Goal: Task Accomplishment & Management: Manage account settings

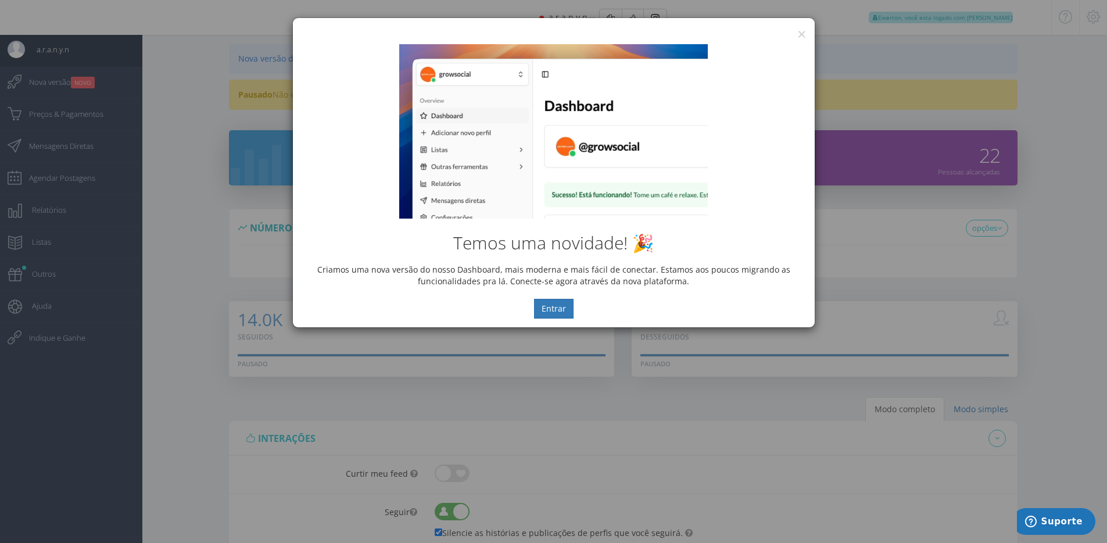
click at [796, 36] on div "Temos uma novidade! 🎉 Criamos uma nova versão do nosso Dashboard, mais moderna …" at bounding box center [554, 181] width 522 height 292
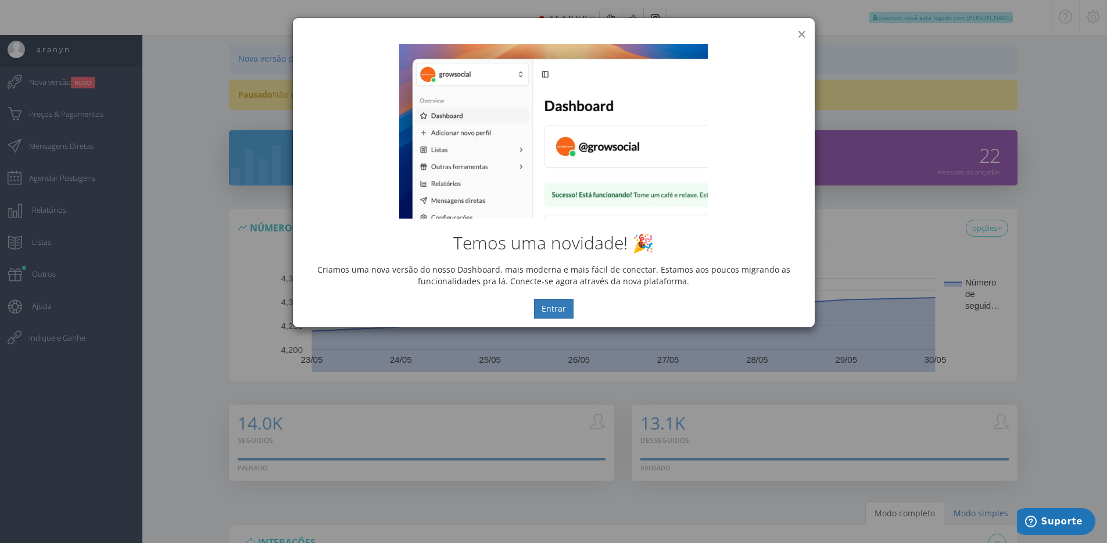
click at [798, 34] on button "×" at bounding box center [801, 34] width 9 height 16
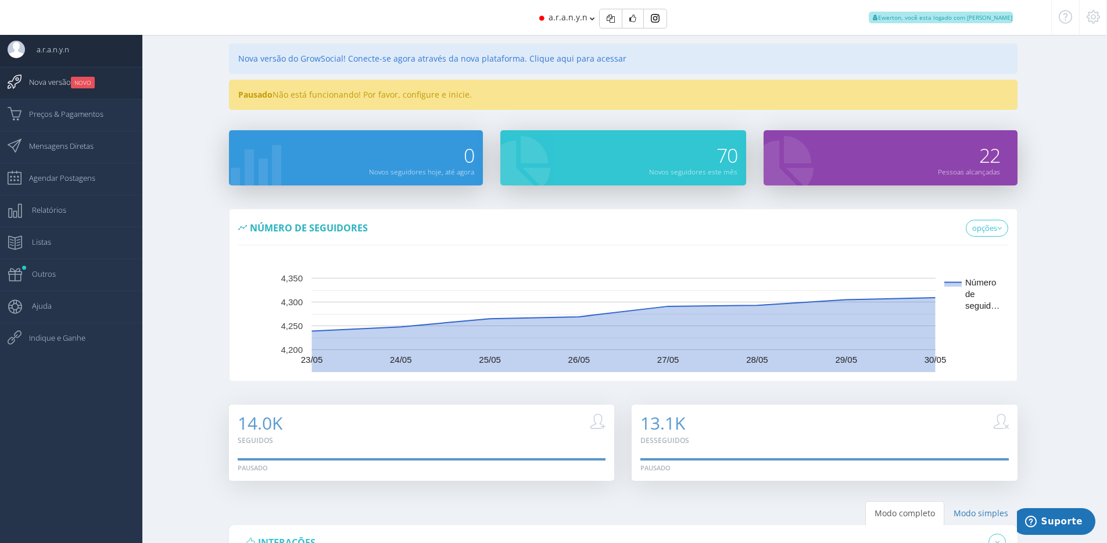
click at [59, 88] on span "Nova versão NOVO" at bounding box center [55, 81] width 77 height 29
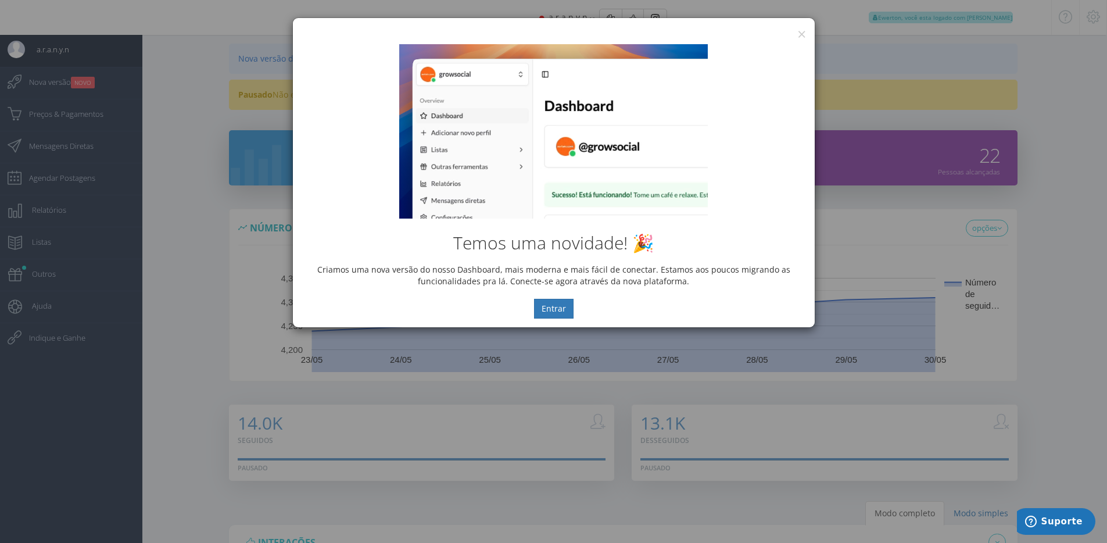
click at [797, 36] on div "Temos uma novidade! 🎉 Criamos uma nova versão do nosso Dashboard, mais moderna …" at bounding box center [554, 181] width 522 height 292
click at [800, 33] on button "×" at bounding box center [801, 34] width 9 height 16
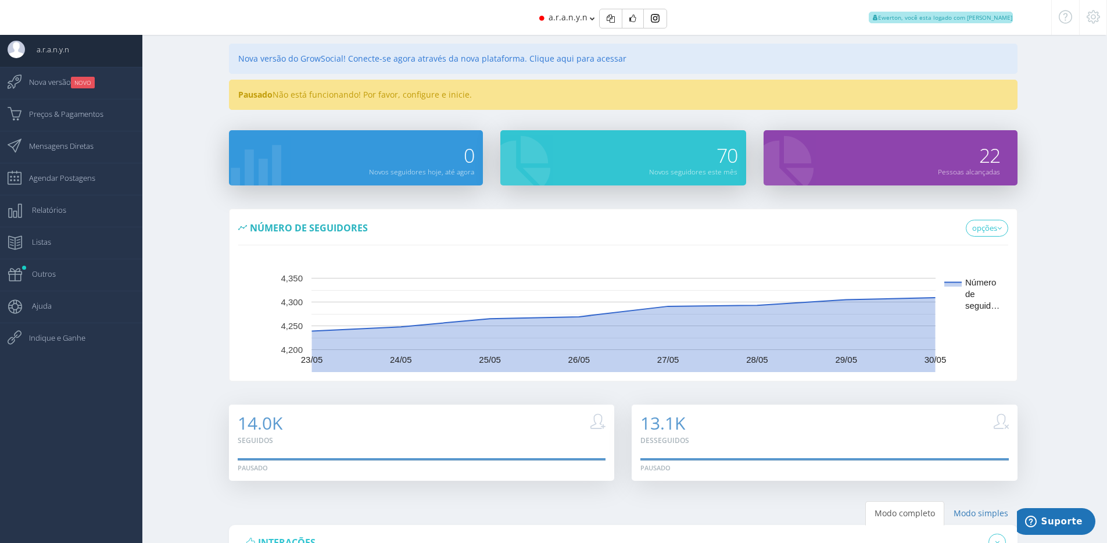
click at [1089, 20] on icon at bounding box center [1093, 17] width 13 height 8
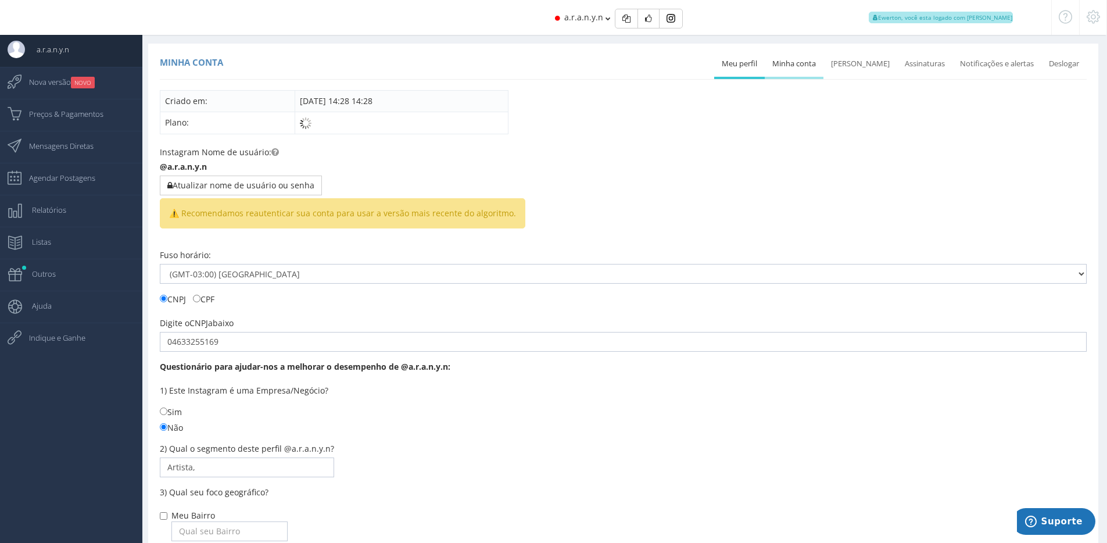
click at [803, 76] on ul "Meu perfil Minha conta Mudar senha Assinaturas Deslogar" at bounding box center [900, 65] width 373 height 28
click at [800, 66] on link "Minha conta" at bounding box center [794, 64] width 59 height 26
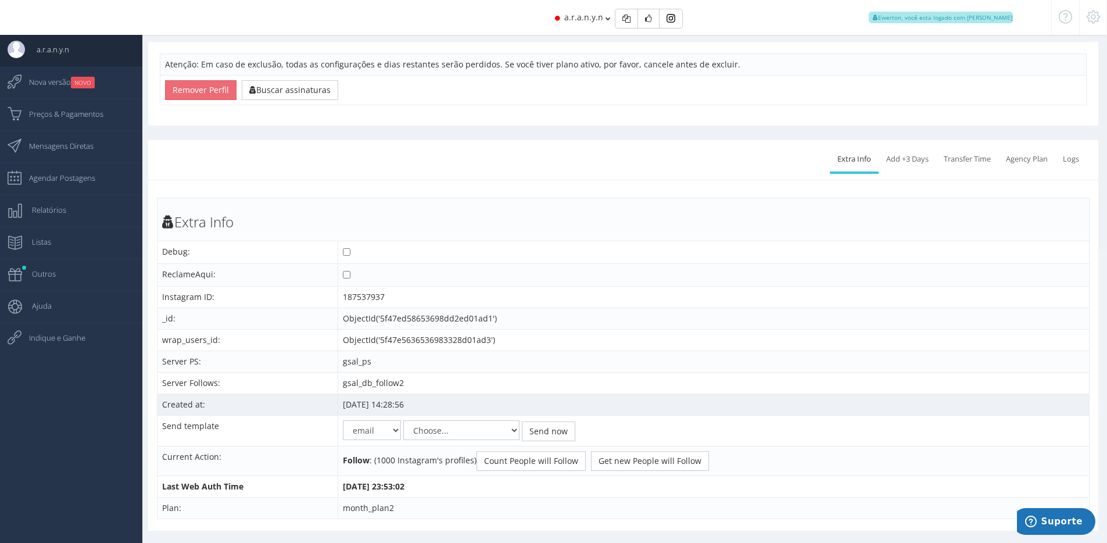
scroll to position [306, 0]
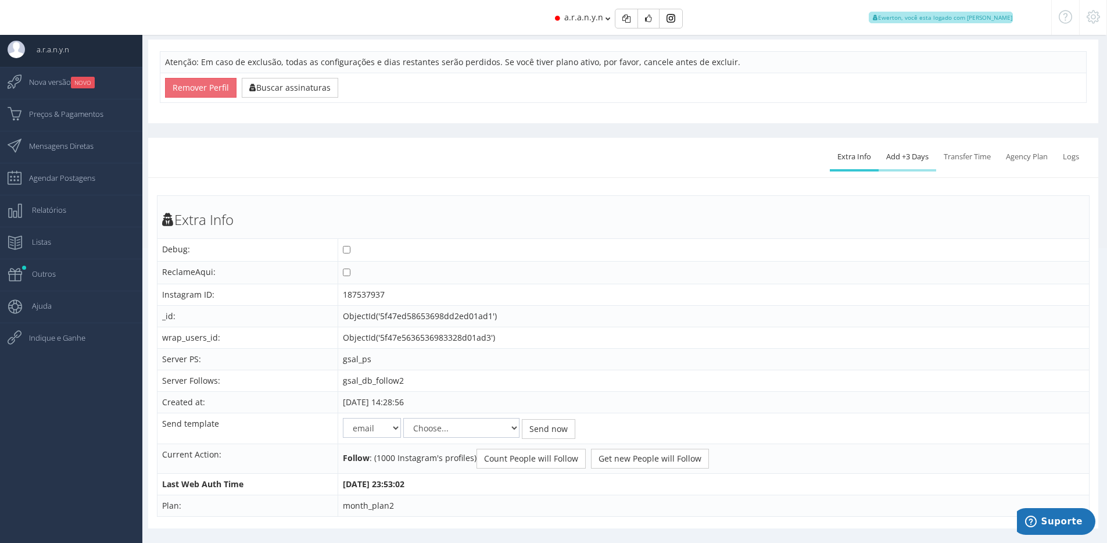
click at [906, 160] on link "Add +3 Days" at bounding box center [908, 157] width 58 height 26
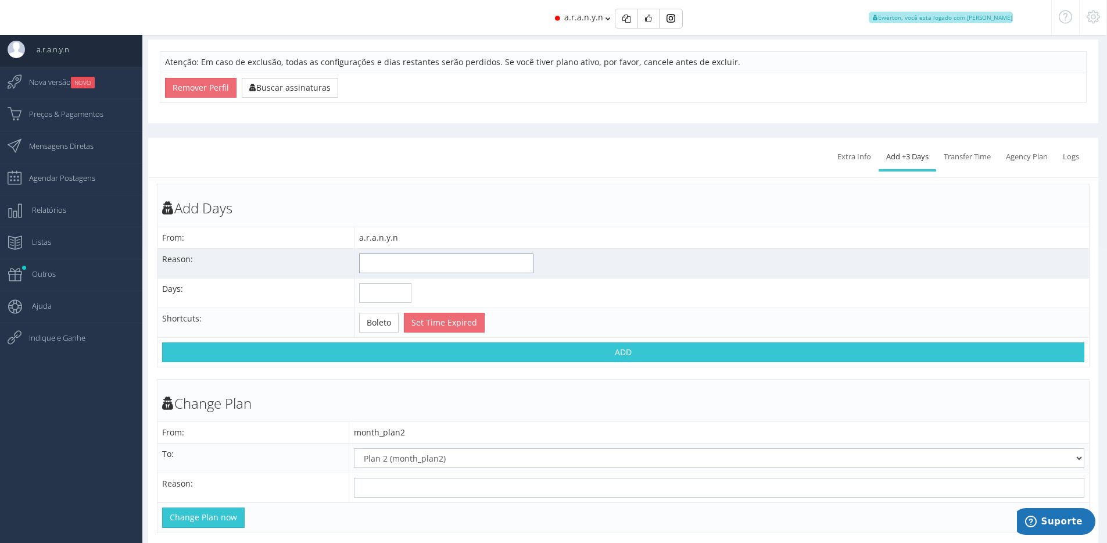
click at [441, 271] on input "text" at bounding box center [446, 263] width 174 height 20
type input "Cancelamento"
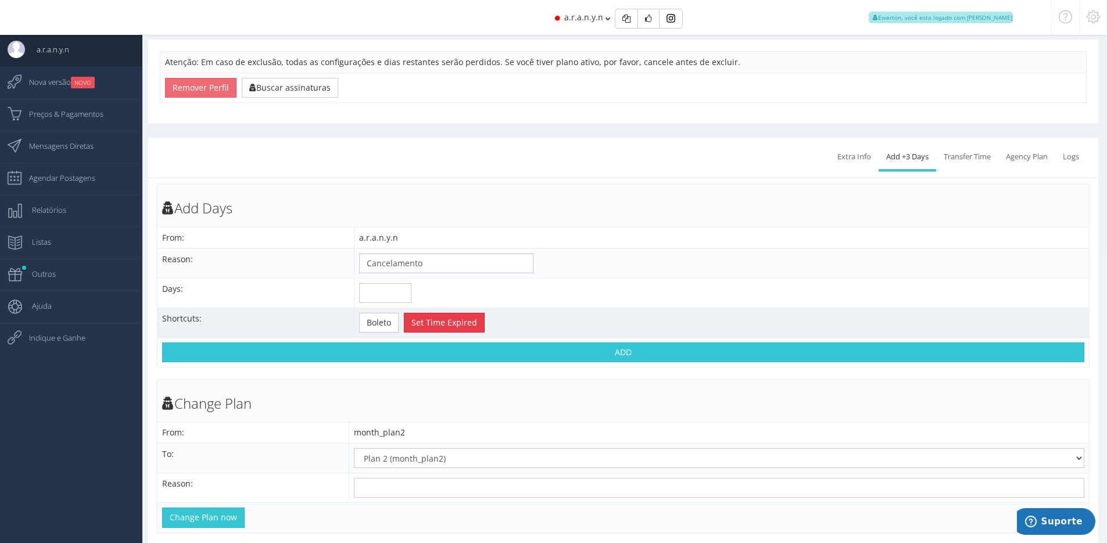
click at [434, 328] on button "Set Time Expired" at bounding box center [444, 323] width 81 height 20
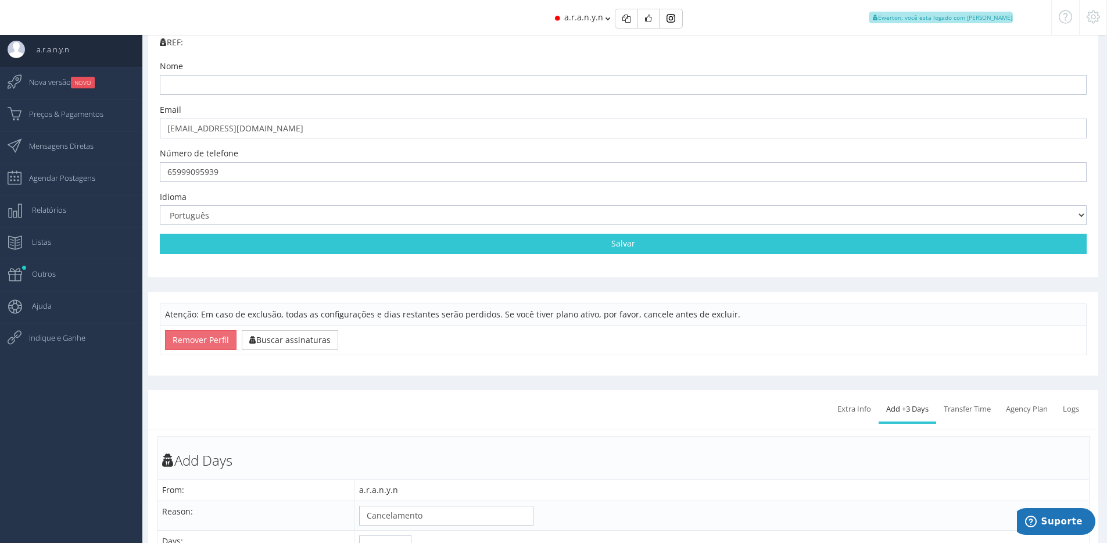
scroll to position [0, 0]
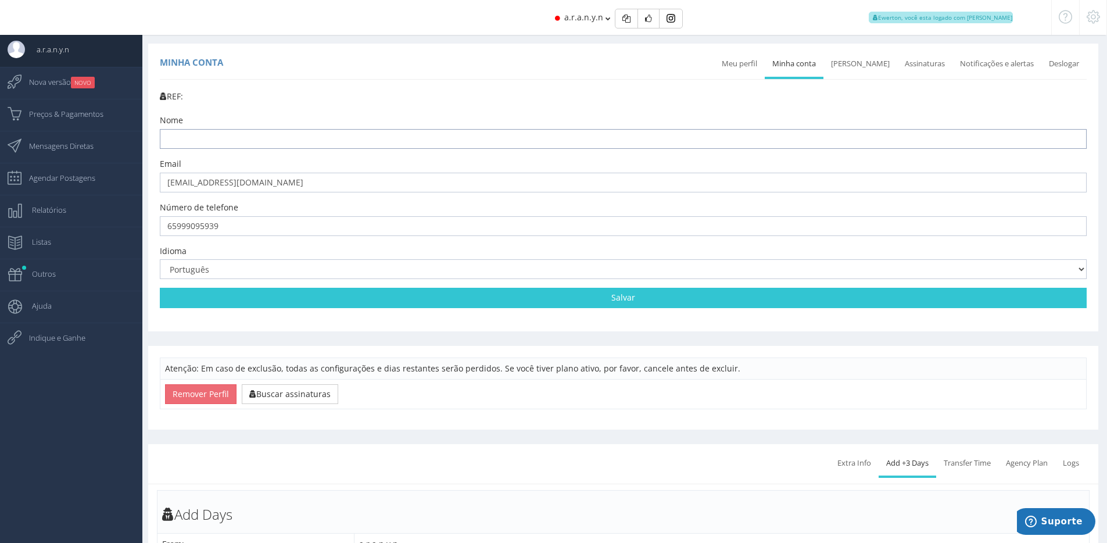
click at [651, 137] on input "text" at bounding box center [623, 139] width 927 height 20
paste input "4076562901"
type input "4076562901"
drag, startPoint x: 566, startPoint y: 20, endPoint x: 595, endPoint y: 24, distance: 29.3
click at [595, 23] on div "a.r.a.n.y.n Ewerton, você esta logado com Suporte" at bounding box center [554, 17] width 996 height 35
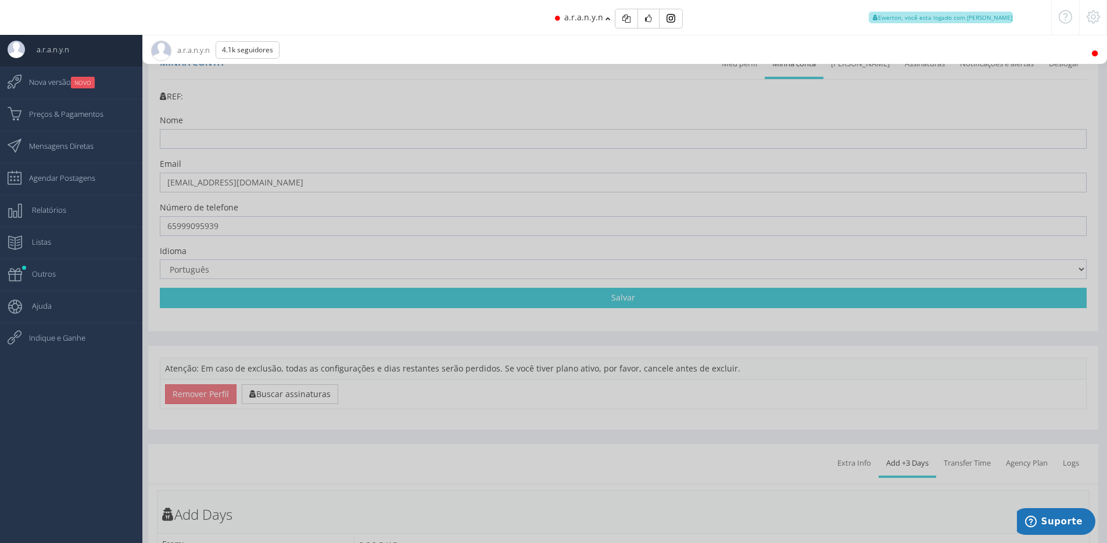
drag, startPoint x: 571, startPoint y: 99, endPoint x: 569, endPoint y: 82, distance: 17.6
click at [571, 99] on div at bounding box center [553, 271] width 1107 height 543
drag, startPoint x: 567, startPoint y: 21, endPoint x: 601, endPoint y: 23, distance: 34.3
click at [601, 23] on div "a.r.a.n.y.n Ewerton, você esta logado com Suporte" at bounding box center [554, 17] width 996 height 35
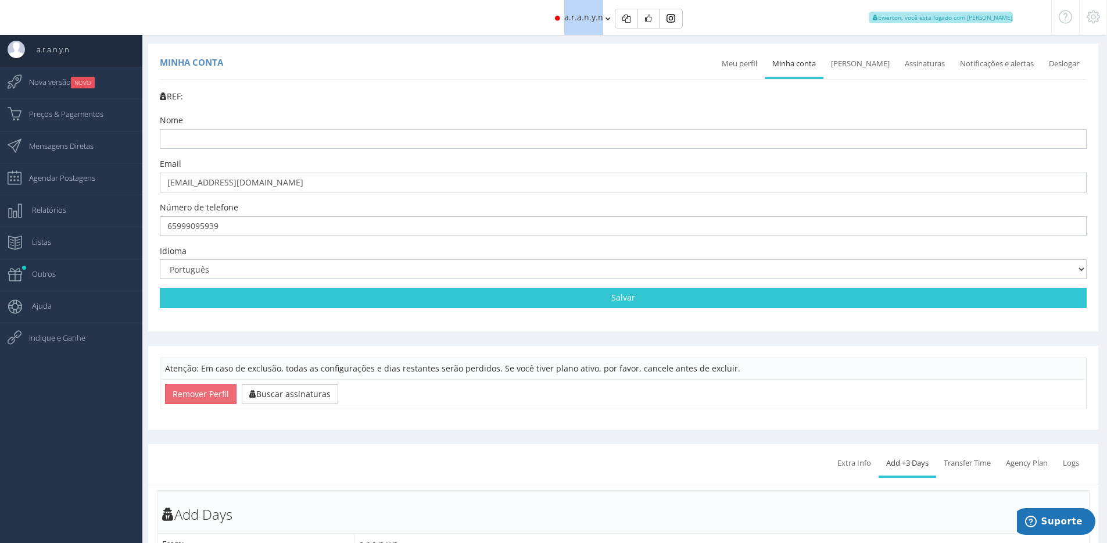
copy span "a.r.a.n.y.n"
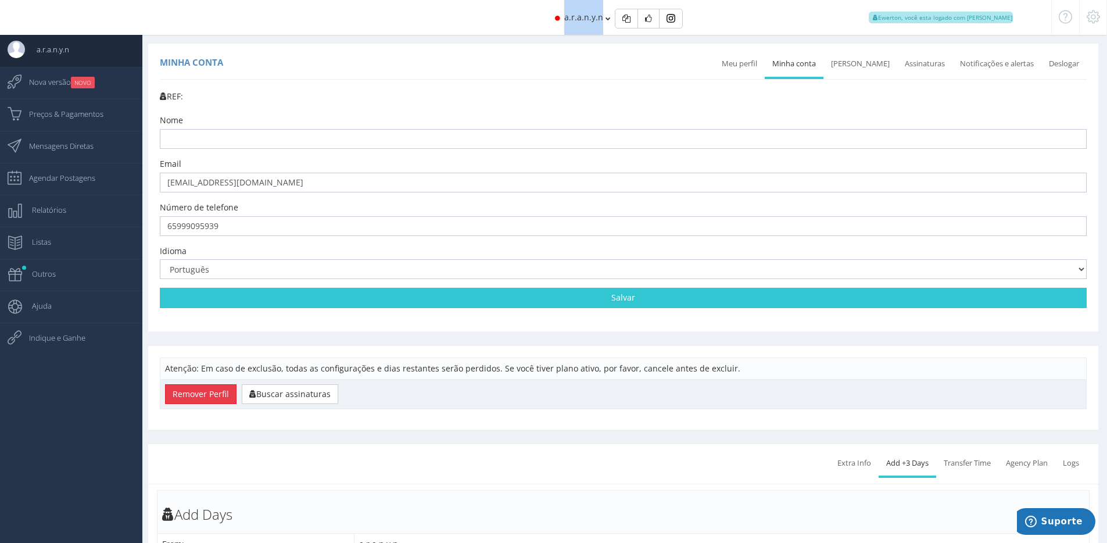
click at [205, 395] on button "Remover Perfil" at bounding box center [200, 394] width 71 height 20
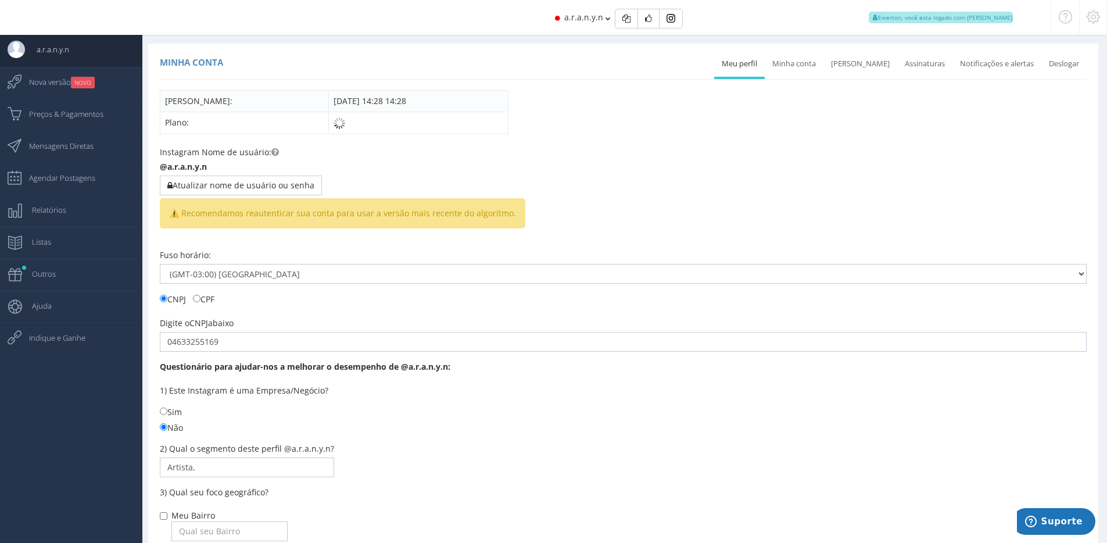
drag, startPoint x: 789, startPoint y: 66, endPoint x: 754, endPoint y: 90, distance: 42.6
click at [789, 65] on link "Minha conta" at bounding box center [794, 64] width 59 height 26
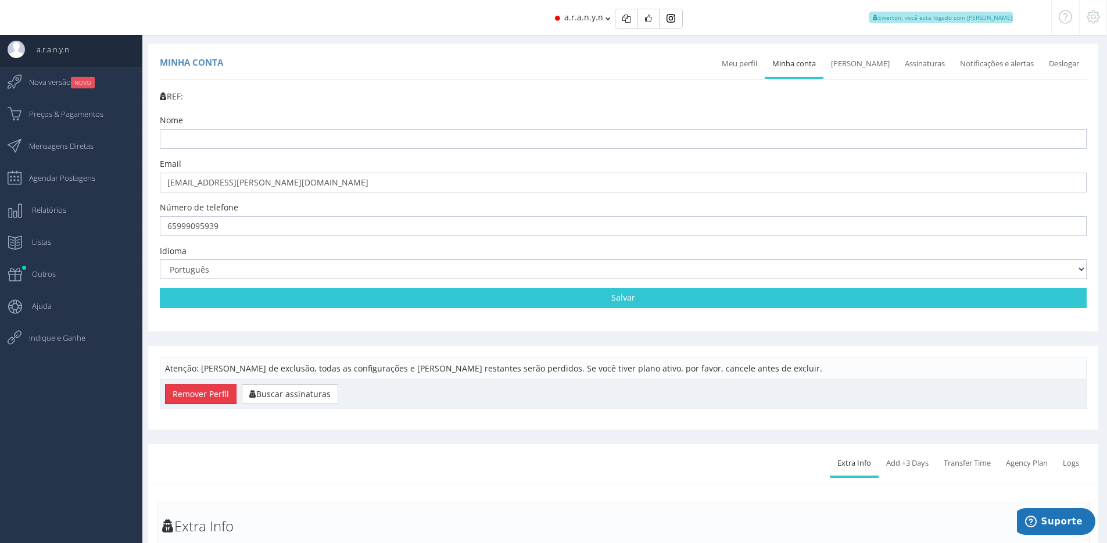
click at [208, 396] on button "Remover Perfil" at bounding box center [200, 394] width 71 height 20
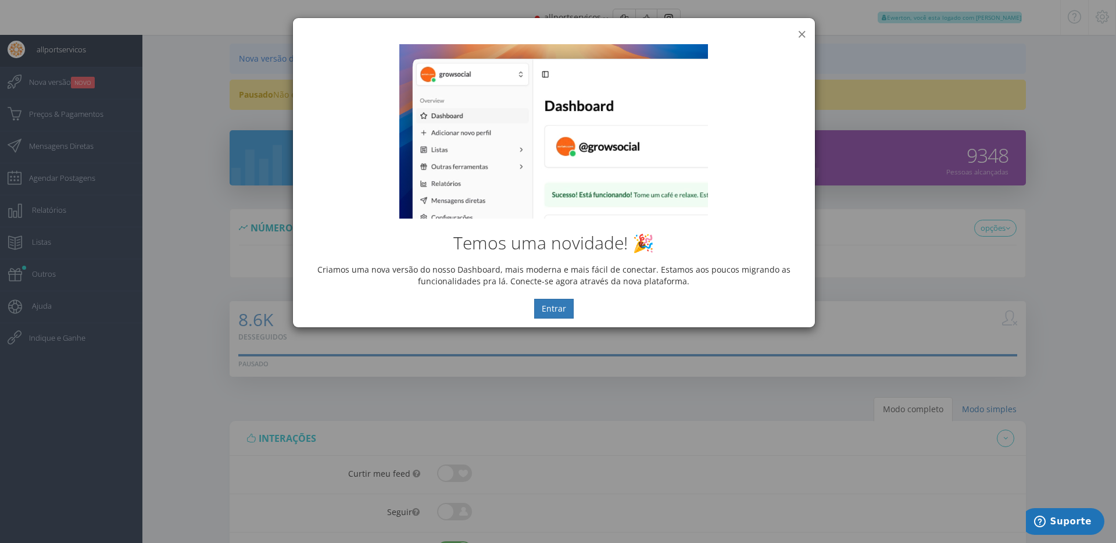
click at [800, 31] on button "×" at bounding box center [801, 34] width 9 height 16
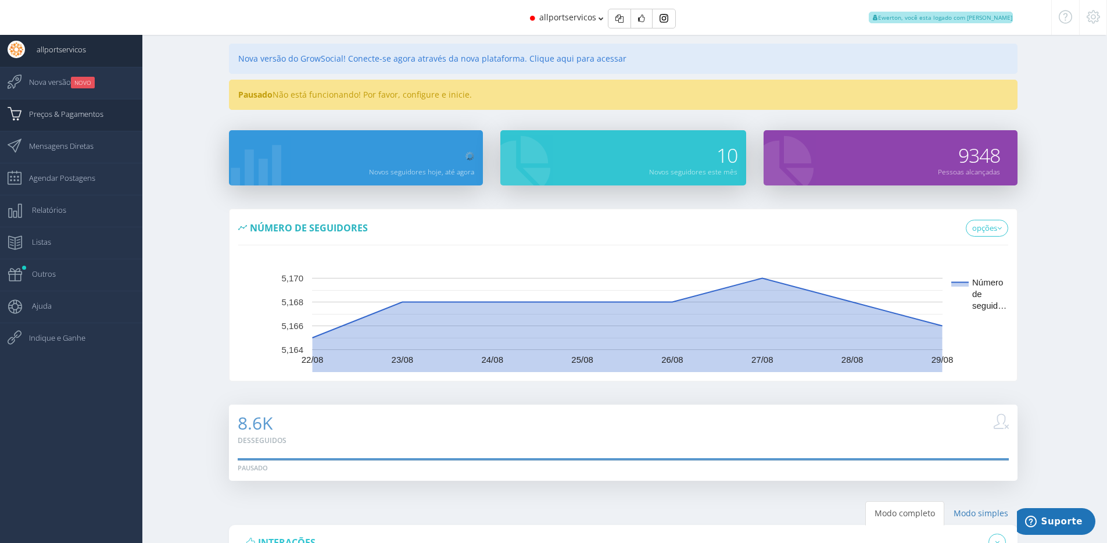
click at [90, 113] on span "Preços & Pagamentos" at bounding box center [60, 113] width 86 height 29
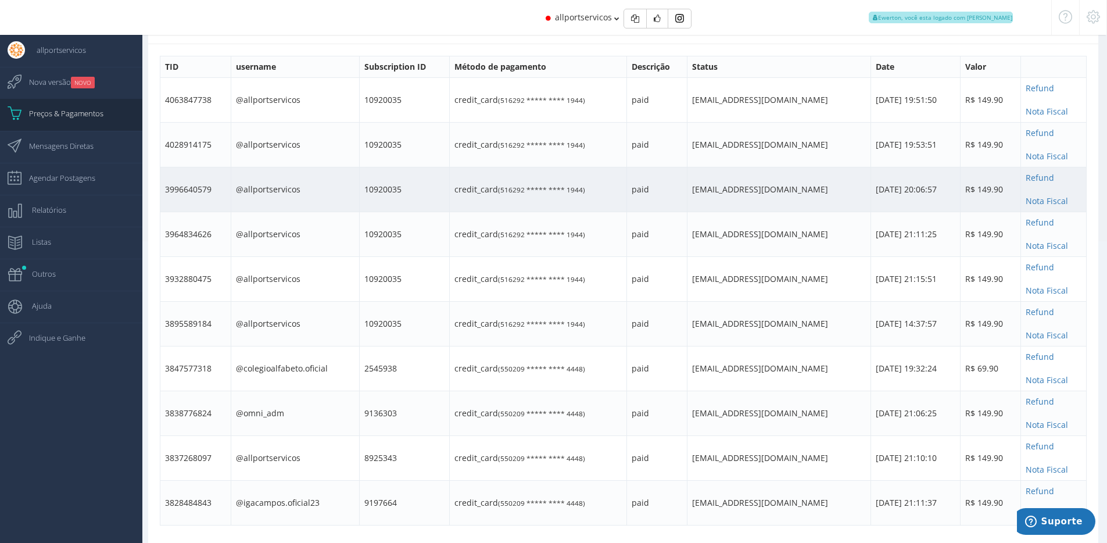
scroll to position [126, 0]
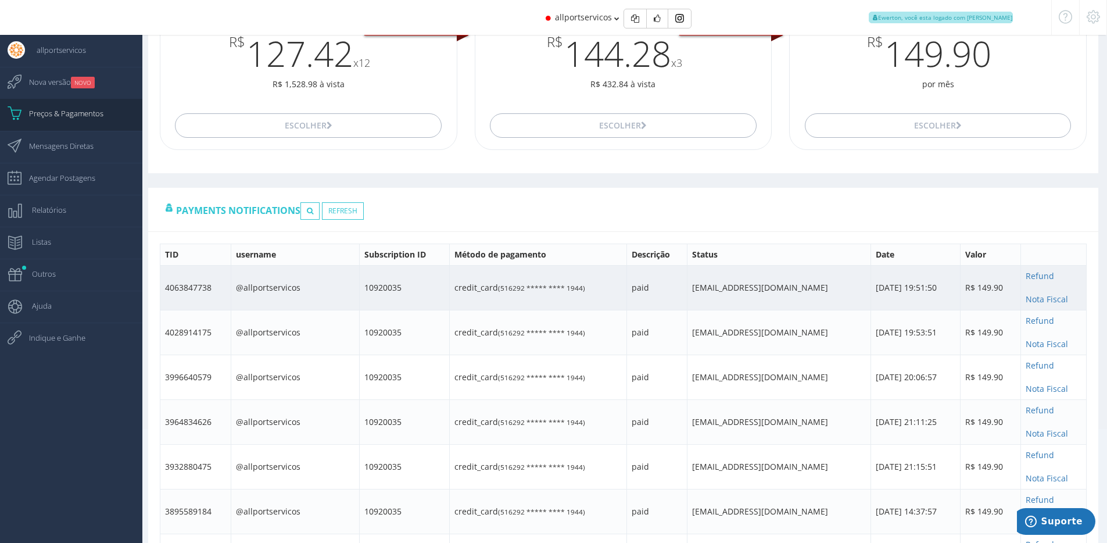
click at [190, 287] on td "4063847738" at bounding box center [195, 288] width 71 height 45
click at [191, 287] on td "4063847738" at bounding box center [195, 288] width 71 height 45
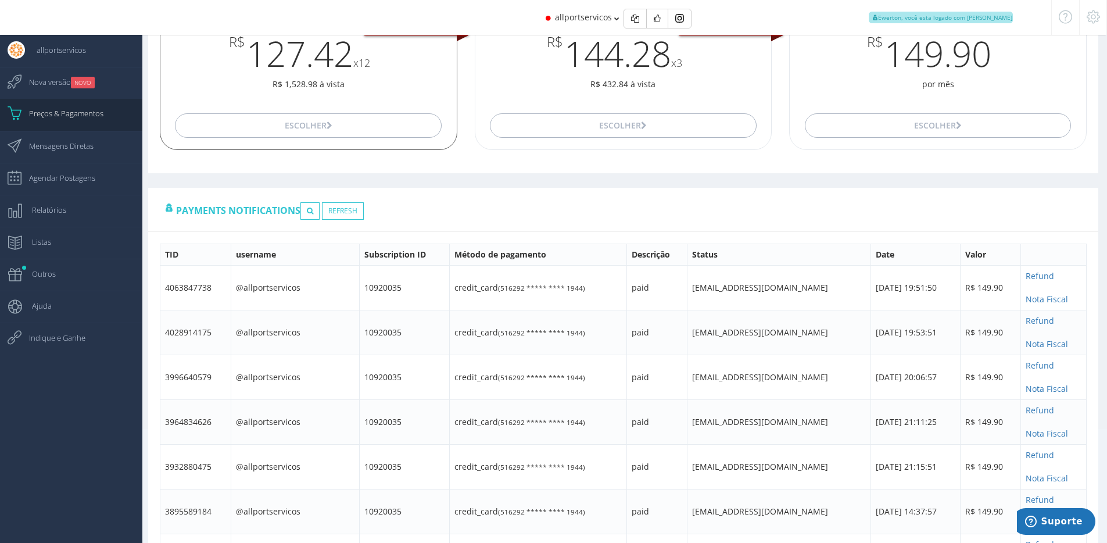
copy td "4063847738"
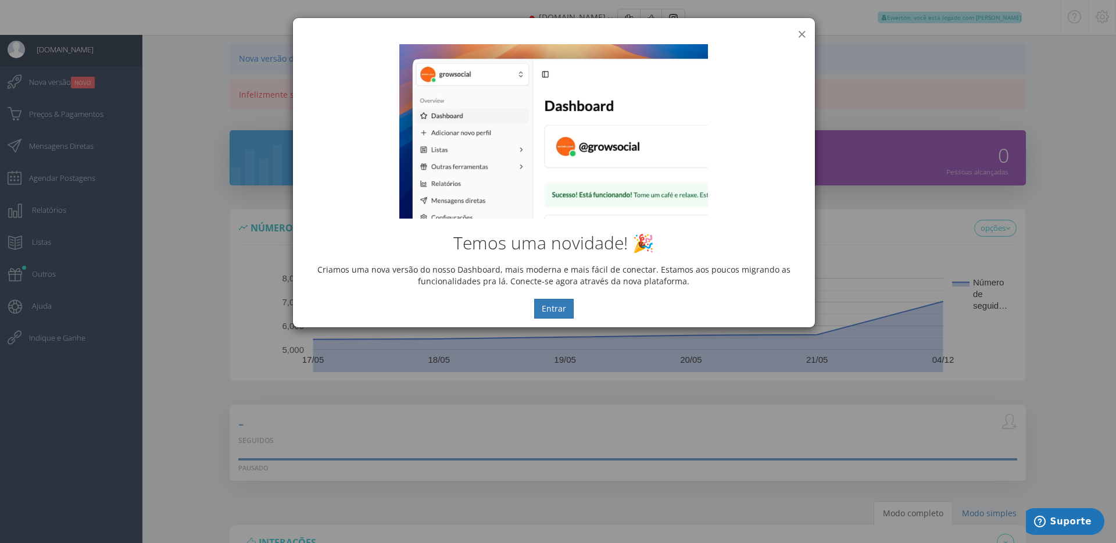
click at [804, 34] on button "×" at bounding box center [801, 34] width 9 height 16
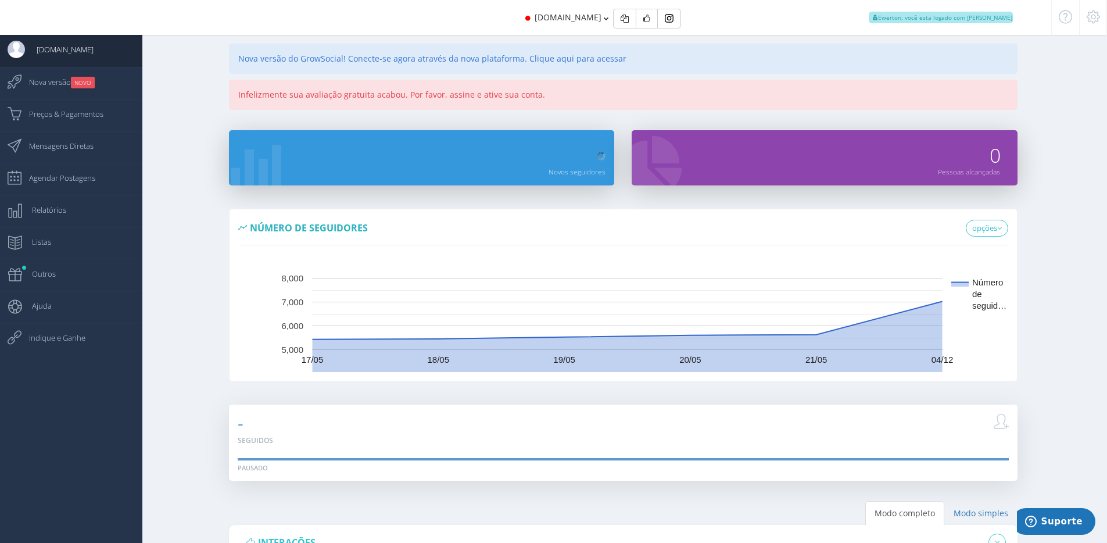
click at [396, 20] on div "[DOMAIN_NAME] Ewerton, você esta logado com [PERSON_NAME]" at bounding box center [553, 17] width 933 height 35
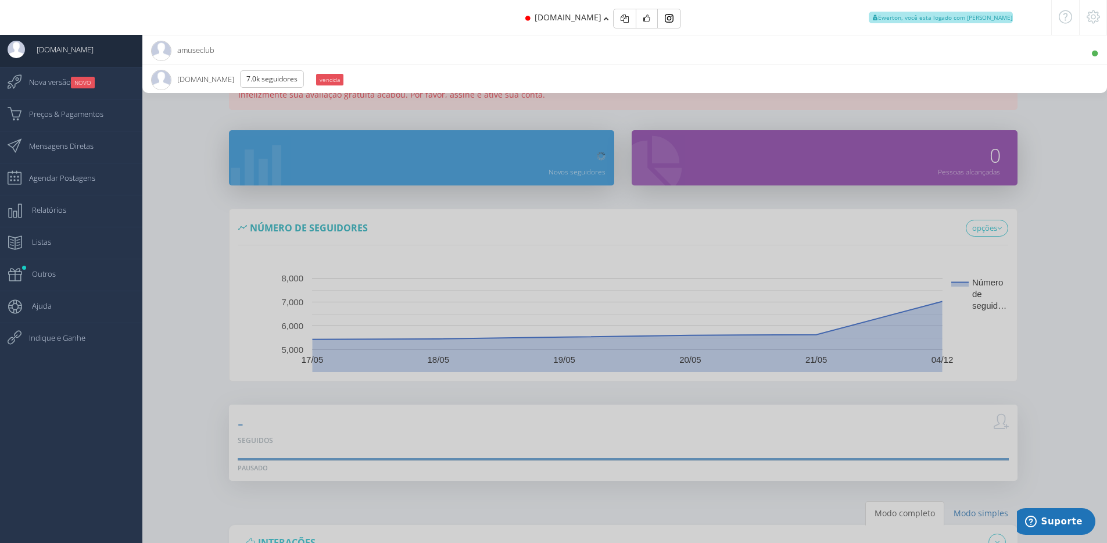
click at [365, 42] on li "amuseclub 43.5K Seguidores" at bounding box center [624, 49] width 965 height 29
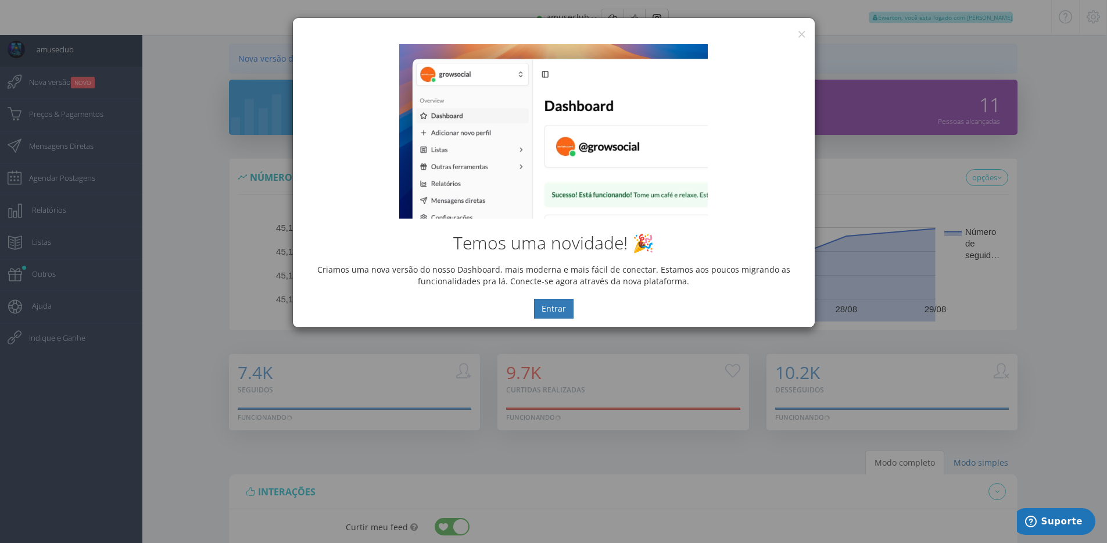
click at [801, 35] on div "Temos uma novidade! 🎉 Criamos uma nova versão do nosso Dashboard, mais moderna …" at bounding box center [554, 181] width 522 height 292
click at [800, 35] on div "Temos uma novidade! 🎉 Criamos uma nova versão do nosso Dashboard, mais moderna …" at bounding box center [554, 181] width 522 height 292
click at [801, 29] on button "×" at bounding box center [801, 34] width 9 height 16
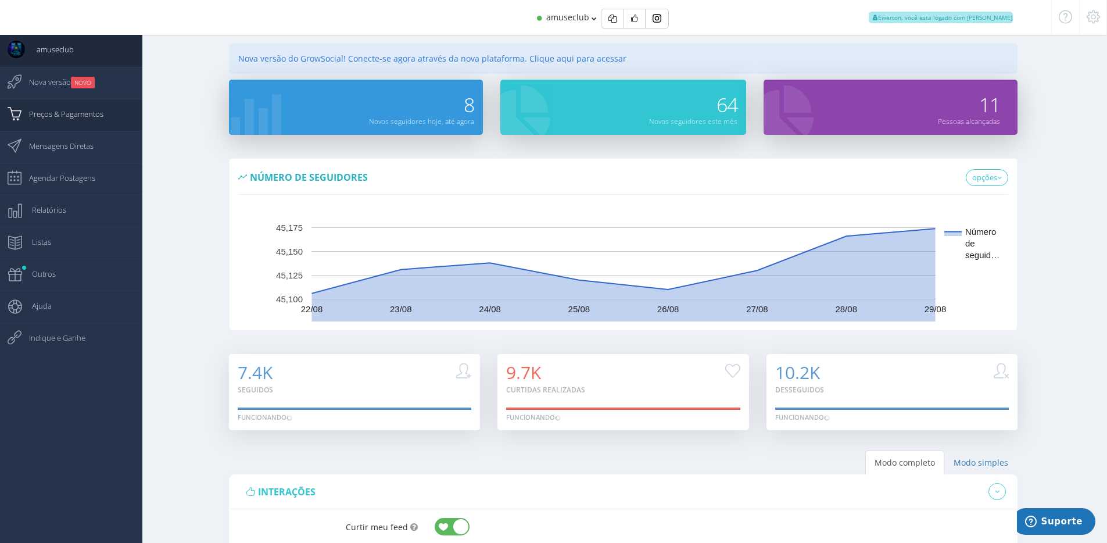
click at [122, 111] on link "Preços & Pagamentos" at bounding box center [71, 115] width 142 height 32
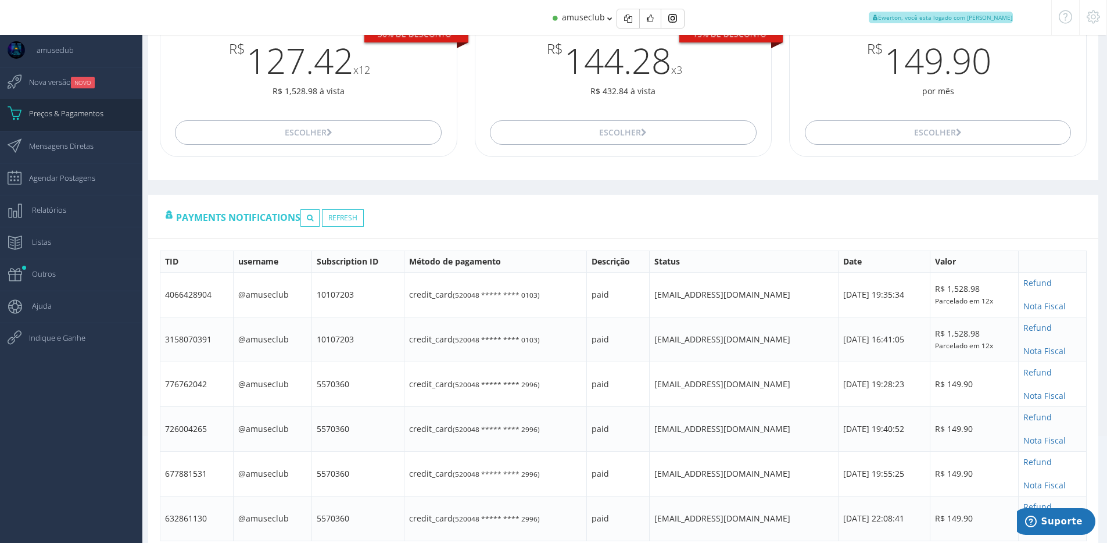
scroll to position [189, 0]
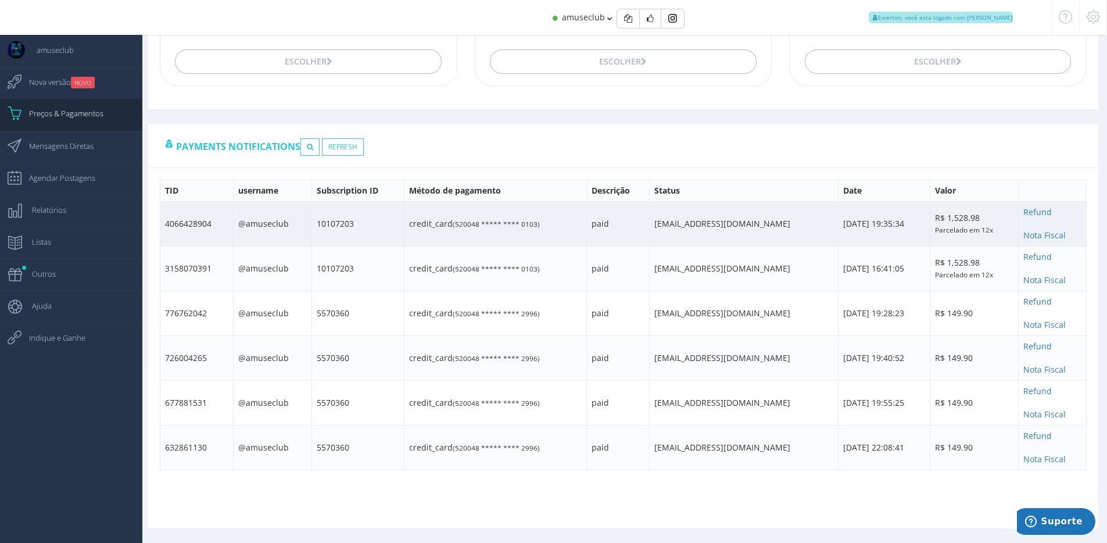
click at [183, 221] on td "4066428904" at bounding box center [196, 224] width 73 height 45
copy td "4066428904"
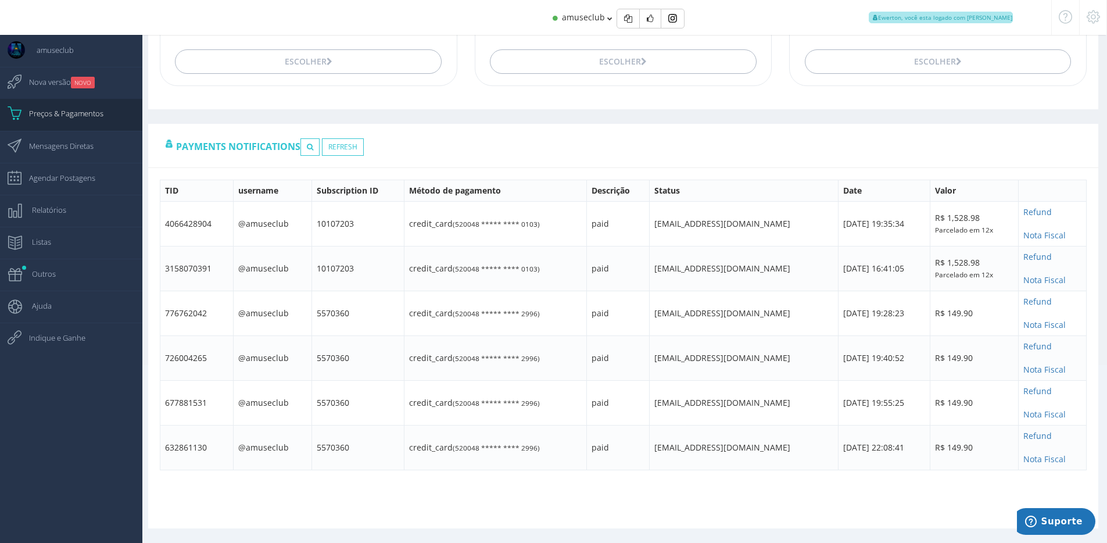
click at [325, 495] on div "Payments notifications Refresh TID username Subscription ID Método de pagamento…" at bounding box center [623, 326] width 950 height 405
click at [479, 141] on div "Payments notifications Refresh" at bounding box center [623, 146] width 950 height 44
click at [628, 153] on div "Payments notifications Refresh" at bounding box center [623, 146] width 950 height 44
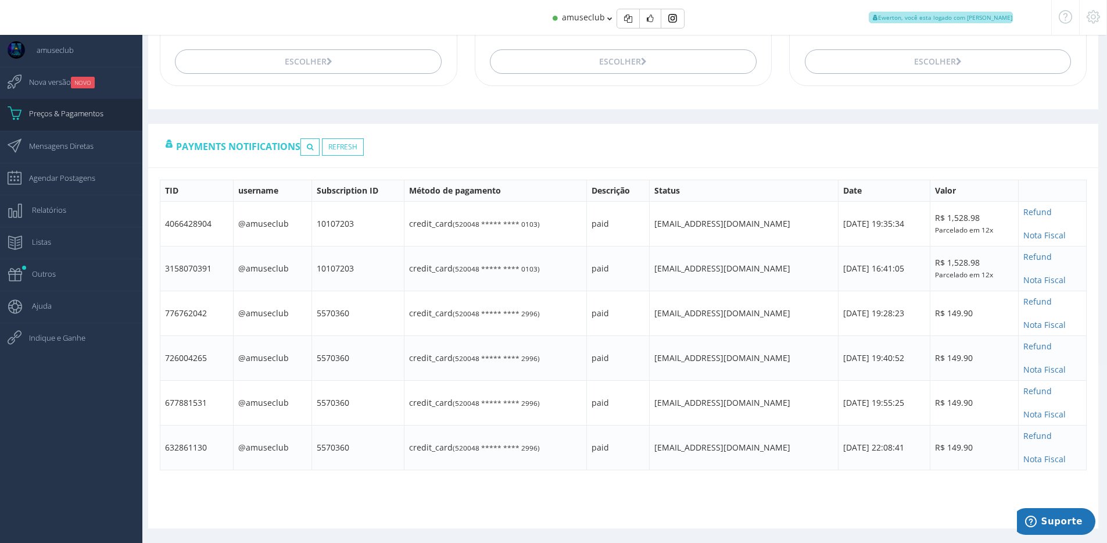
click at [536, 483] on div "TID username Subscription ID Método de pagamento Descrição Status Date Valor 40…" at bounding box center [623, 334] width 950 height 320
click at [1089, 17] on icon at bounding box center [1093, 17] width 13 height 8
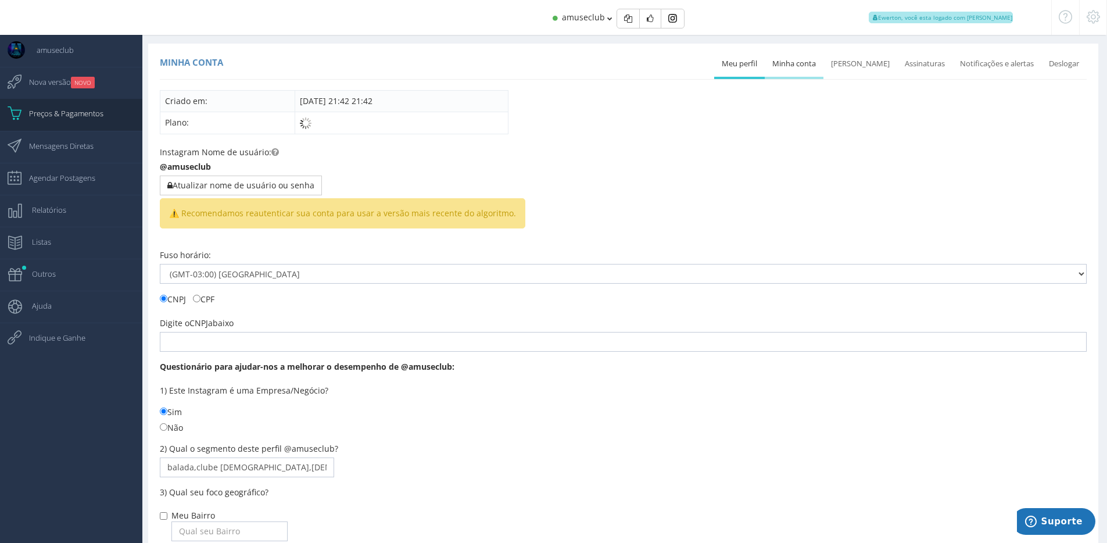
click at [803, 58] on link "Minha conta" at bounding box center [794, 64] width 59 height 26
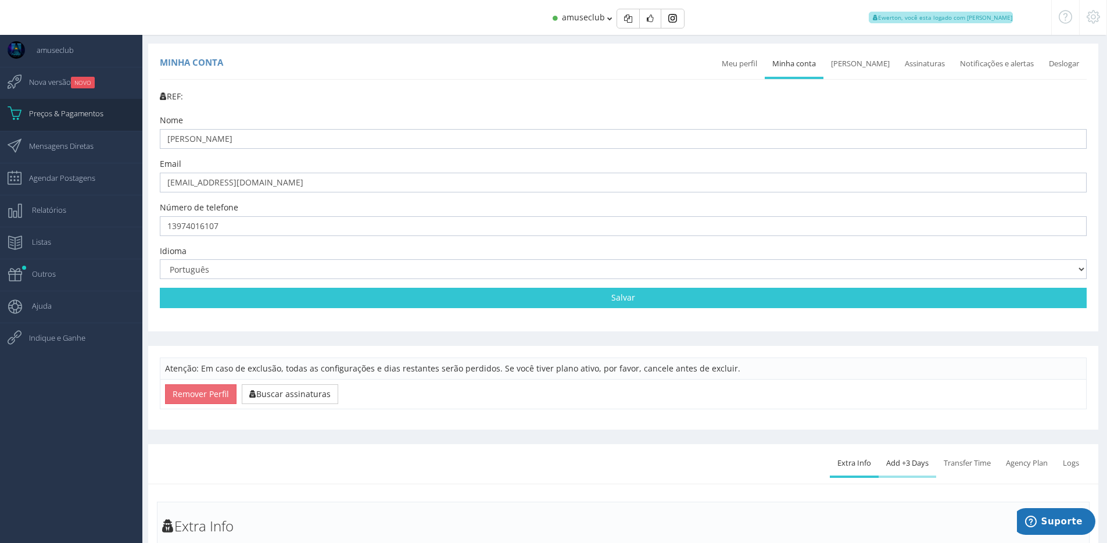
click at [901, 472] on link "Add +3 Days" at bounding box center [908, 463] width 58 height 26
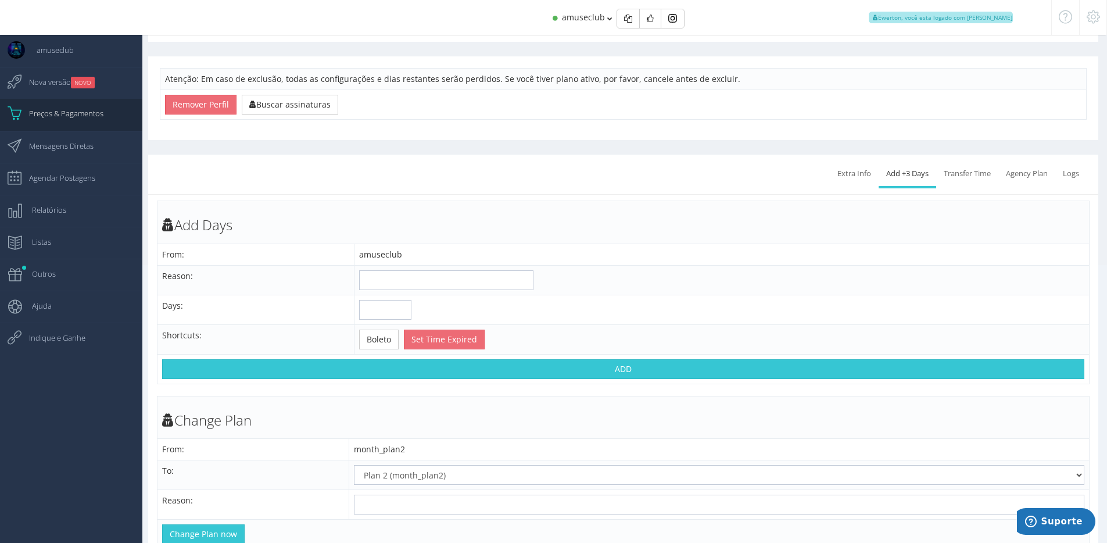
scroll to position [356, 0]
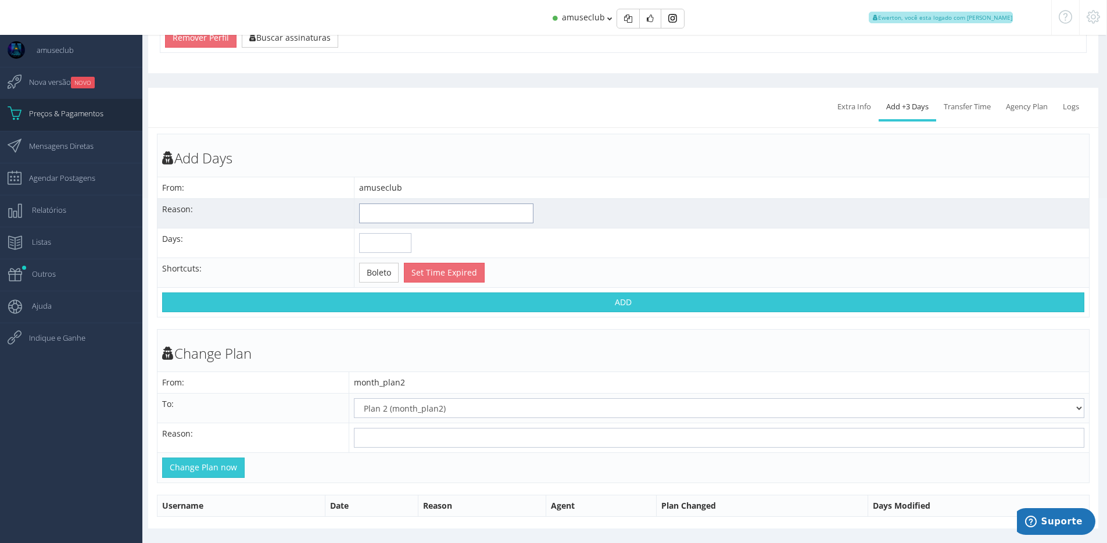
click at [394, 220] on input "text" at bounding box center [446, 213] width 174 height 20
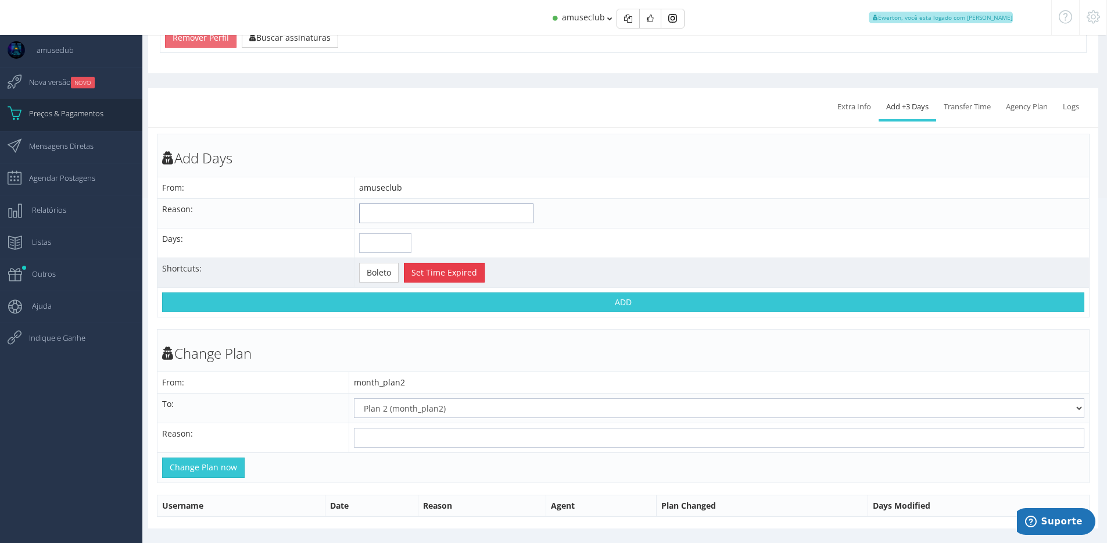
type input "Cancelamento"
click at [432, 266] on button "Set Time Expired" at bounding box center [444, 273] width 81 height 20
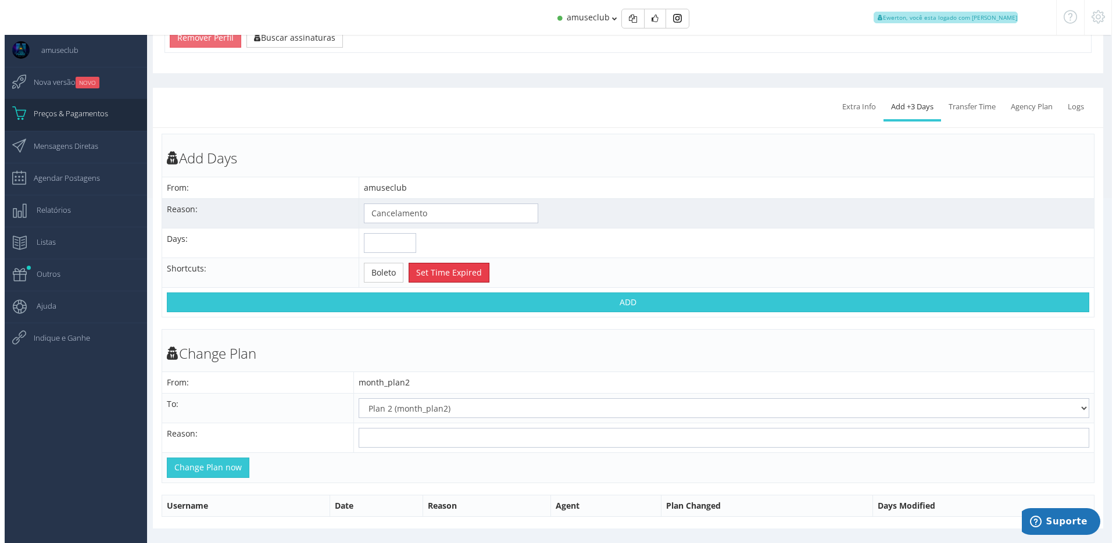
scroll to position [0, 0]
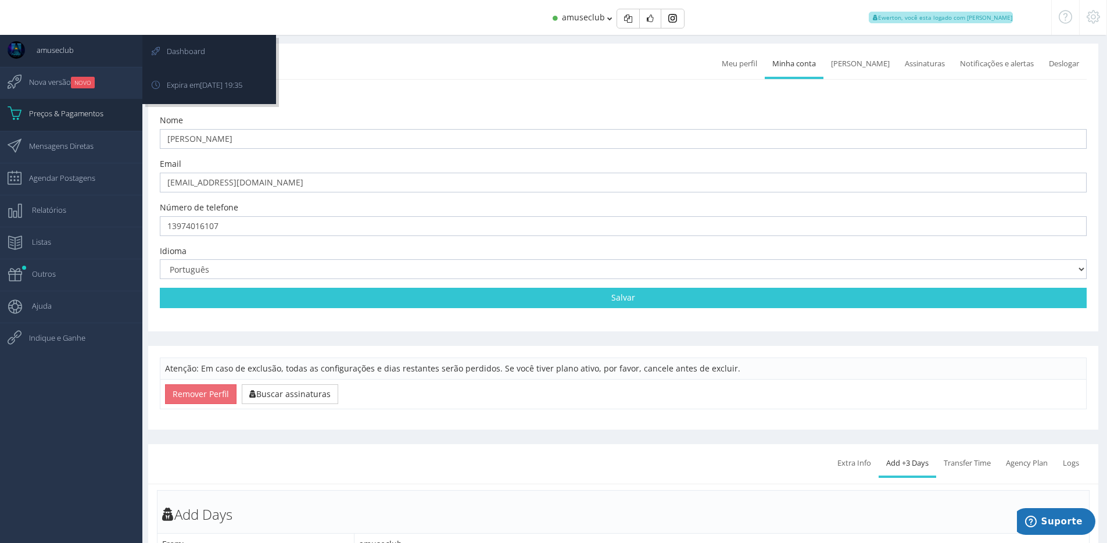
click at [44, 47] on span "amuseclub" at bounding box center [49, 49] width 49 height 29
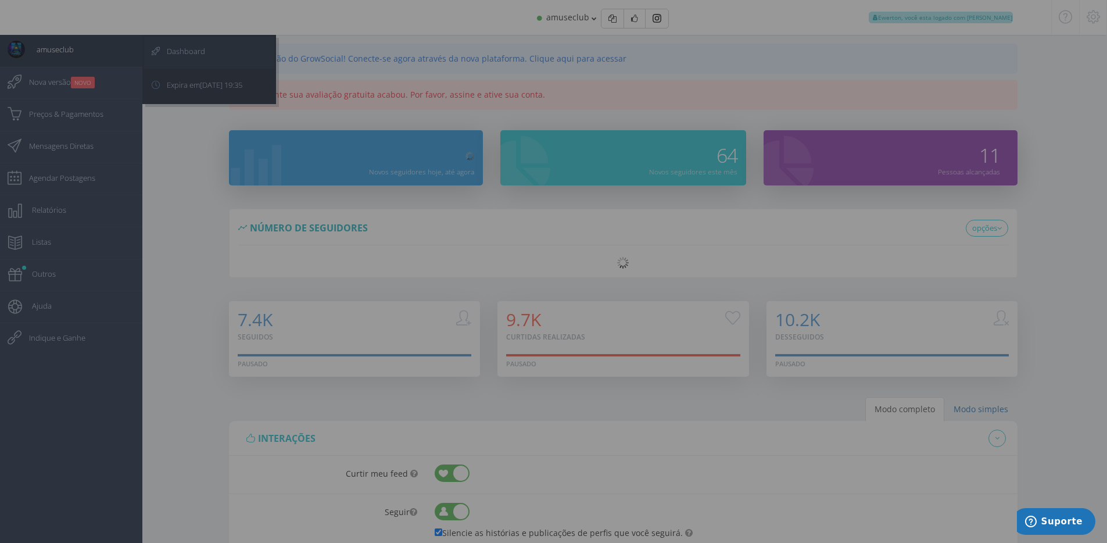
click at [185, 46] on div at bounding box center [553, 271] width 1107 height 543
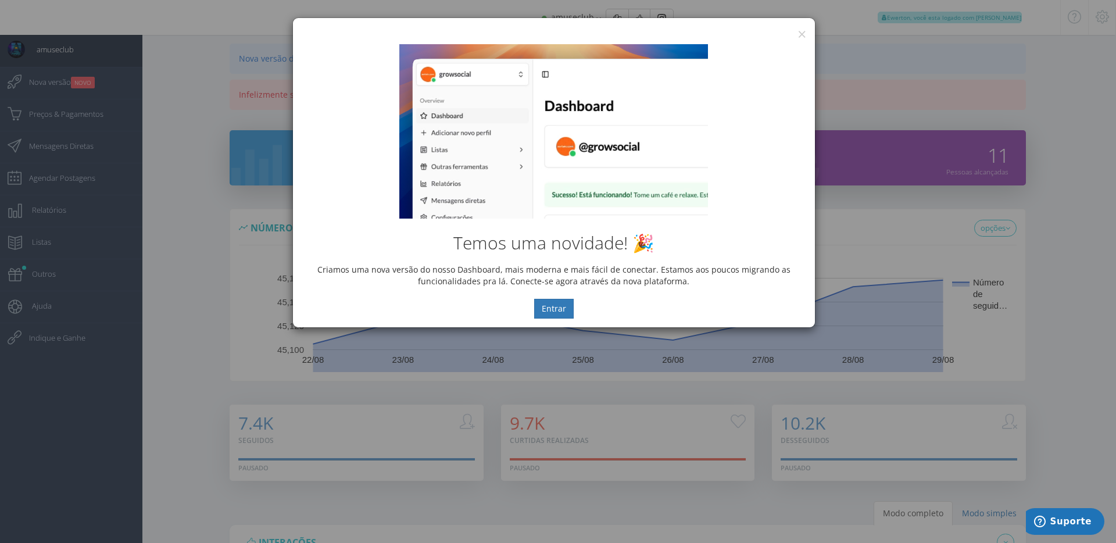
click at [797, 35] on div "Temos uma novidade! 🎉 Criamos uma nova versão do nosso Dashboard, mais moderna …" at bounding box center [554, 181] width 522 height 292
click at [803, 34] on button "×" at bounding box center [801, 34] width 9 height 16
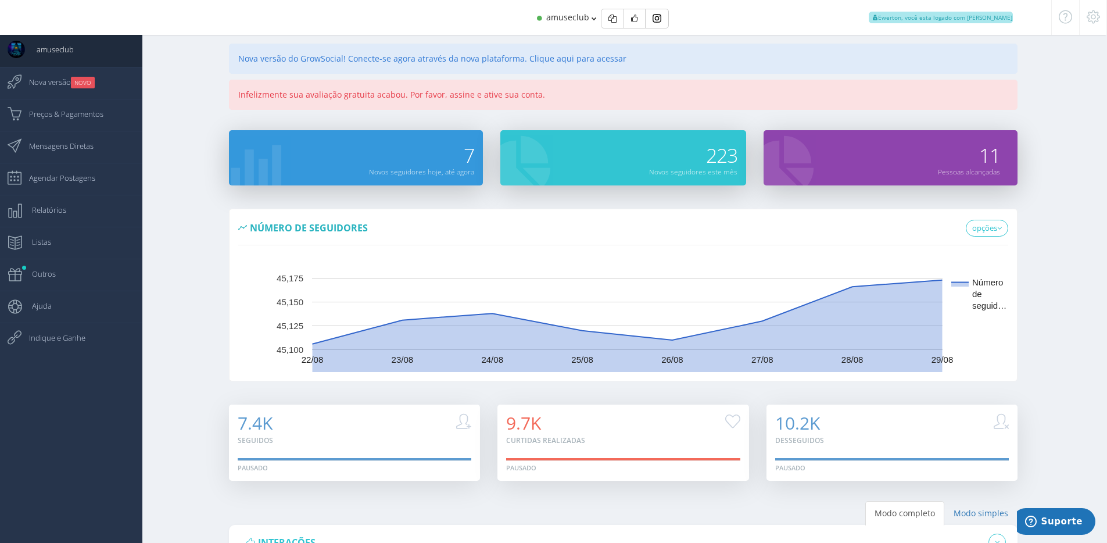
click at [1061, 250] on div "Número de seguidores opções Número de seguidores 0" at bounding box center [623, 303] width 968 height 188
click at [198, 360] on div "Número de seguidores opções Número de seguidores 0" at bounding box center [623, 303] width 968 height 188
click at [207, 410] on div "7.4K Seguidos 76% progress" at bounding box center [623, 448] width 968 height 87
